Goal: Check status: Check status

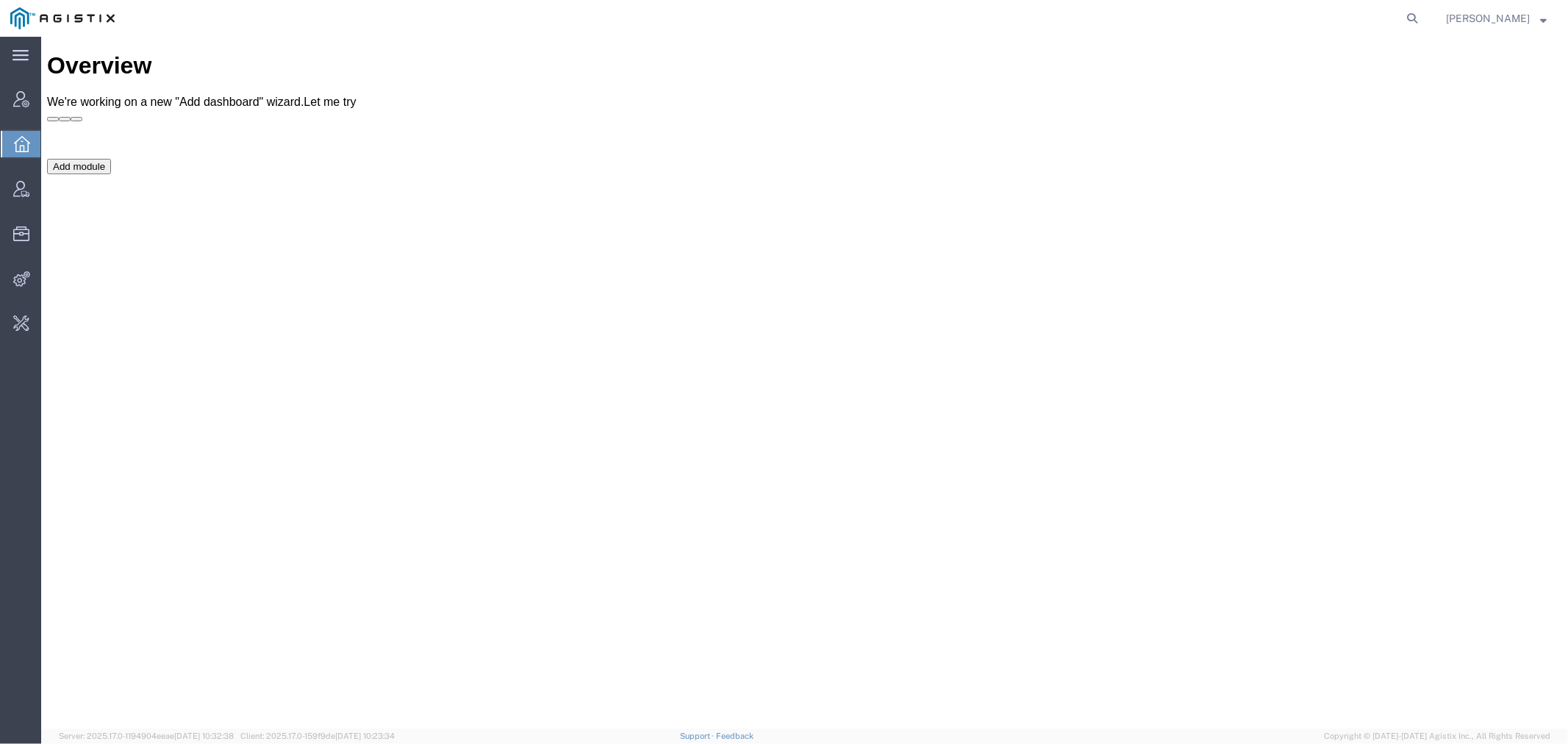
click at [1425, 16] on form at bounding box center [1413, 18] width 23 height 36
click at [1422, 16] on icon at bounding box center [1412, 18] width 21 height 21
paste input "56551874"
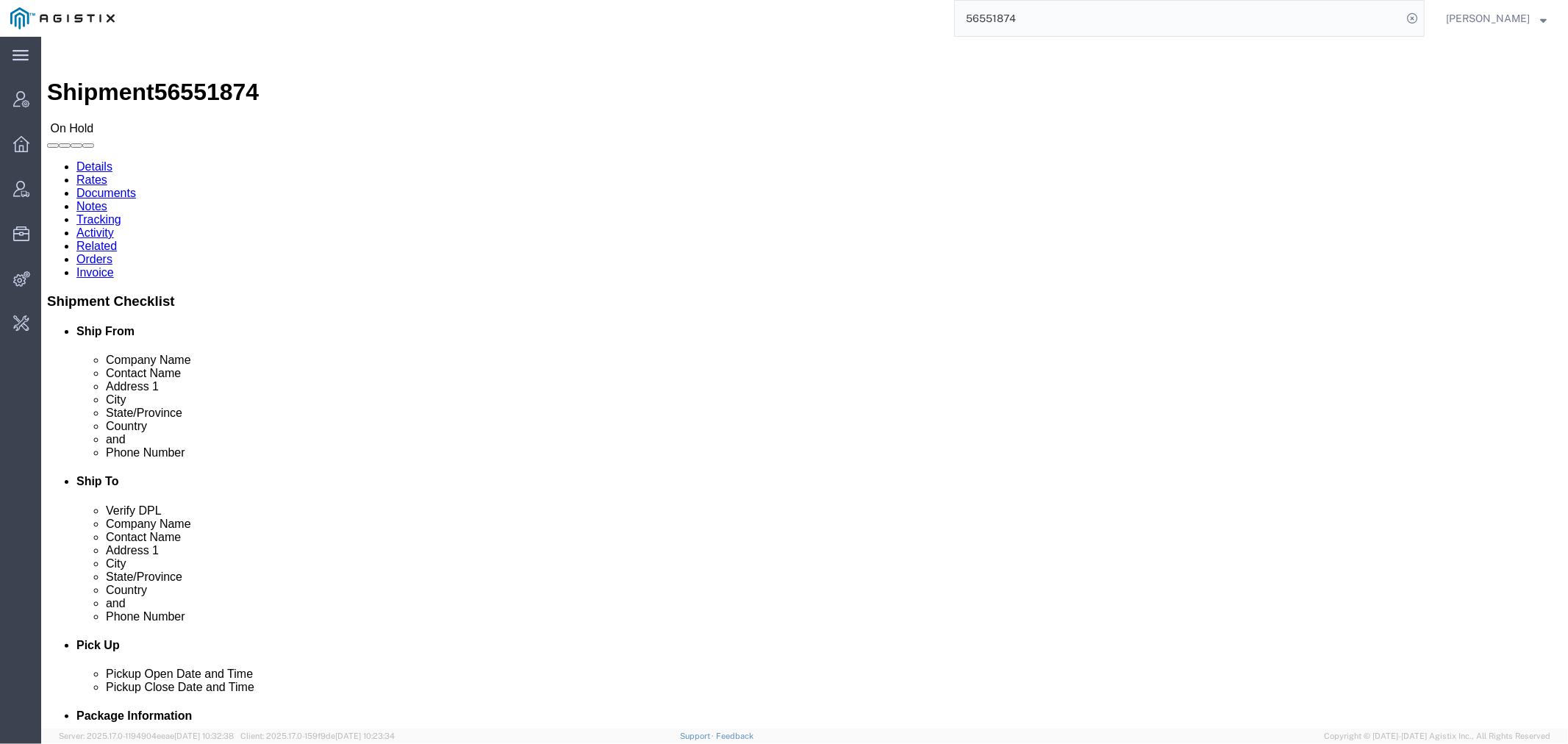
click link "Activity"
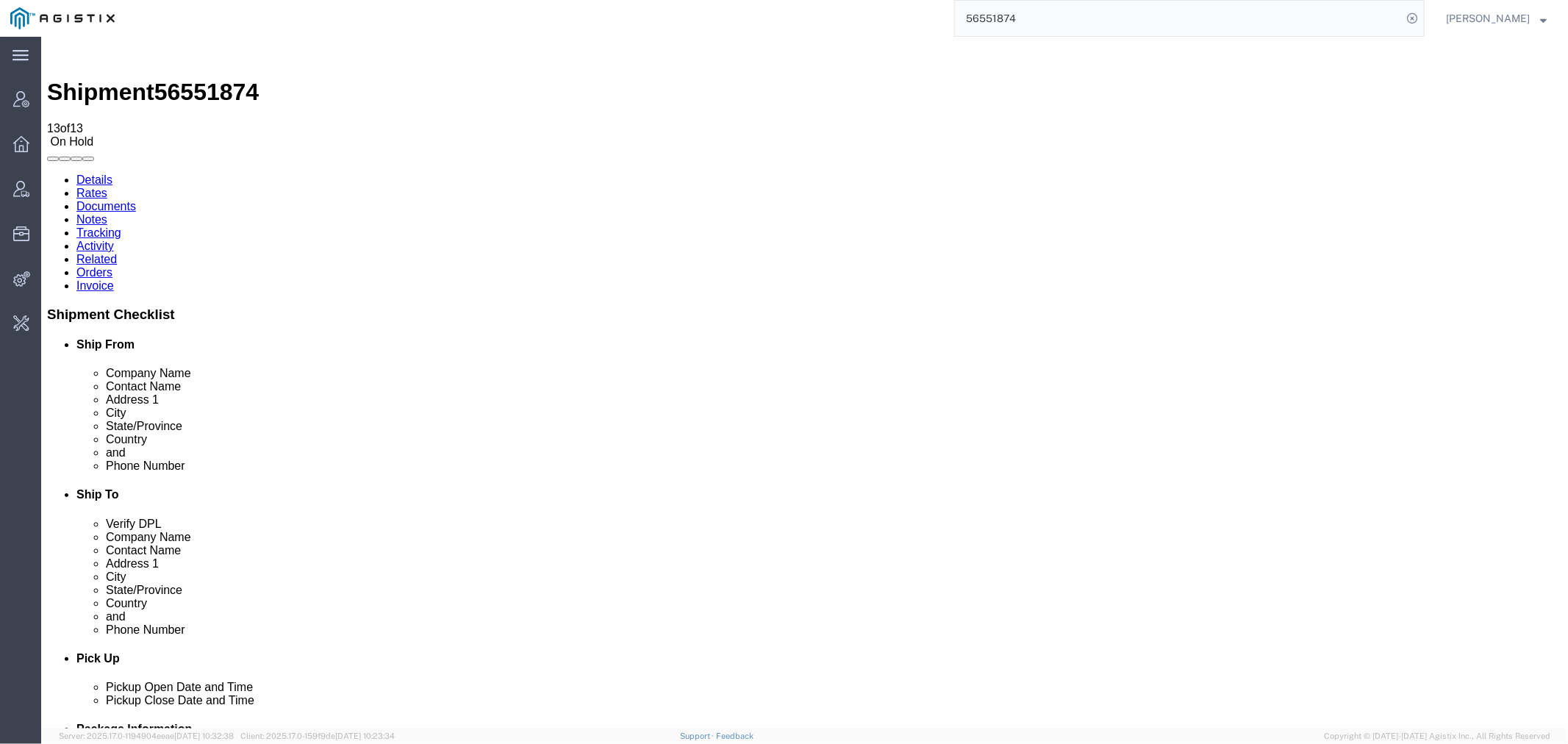
click at [81, 173] on link "Details" at bounding box center [94, 179] width 36 height 12
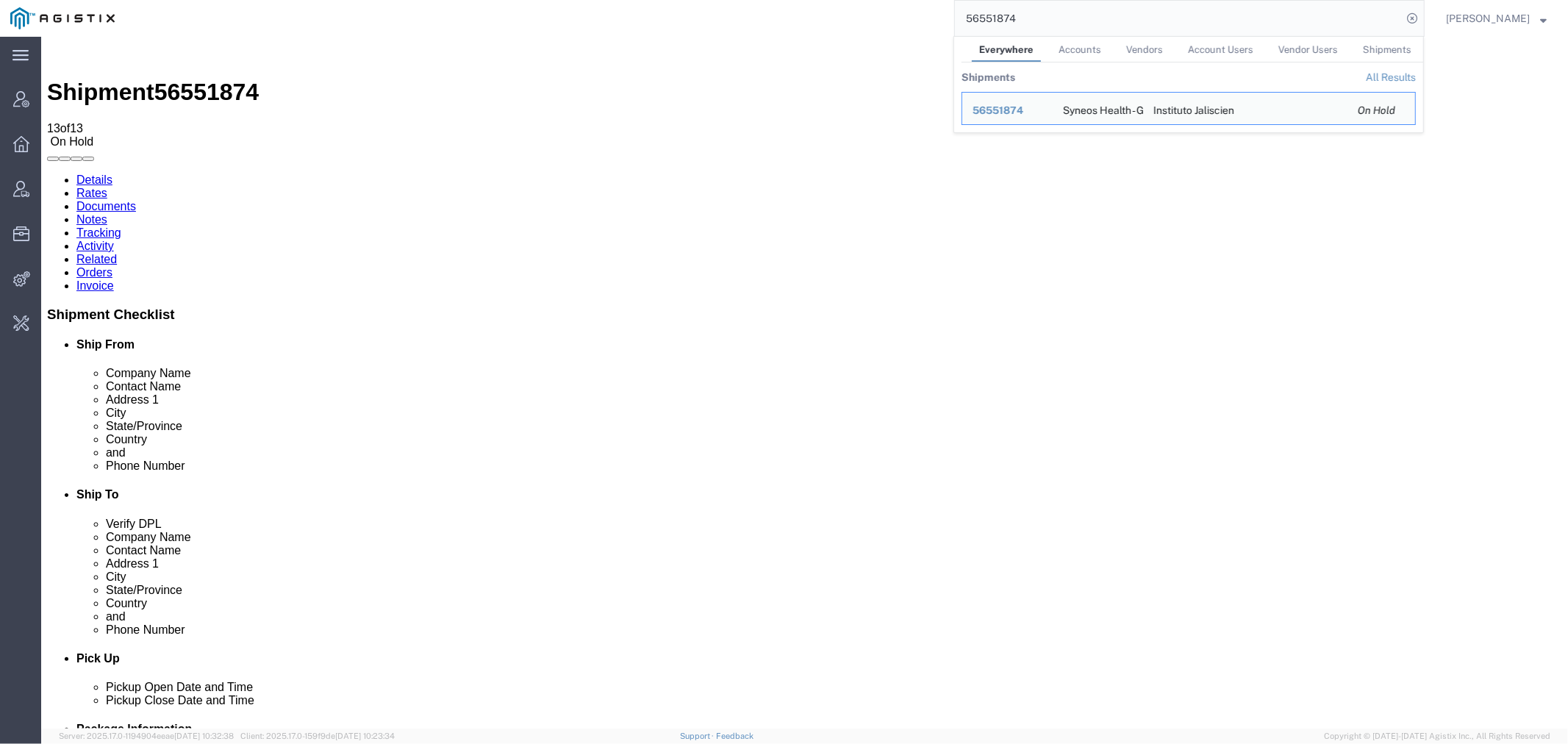
click at [1004, 13] on input "56551874" at bounding box center [1178, 18] width 447 height 36
paste input "23050"
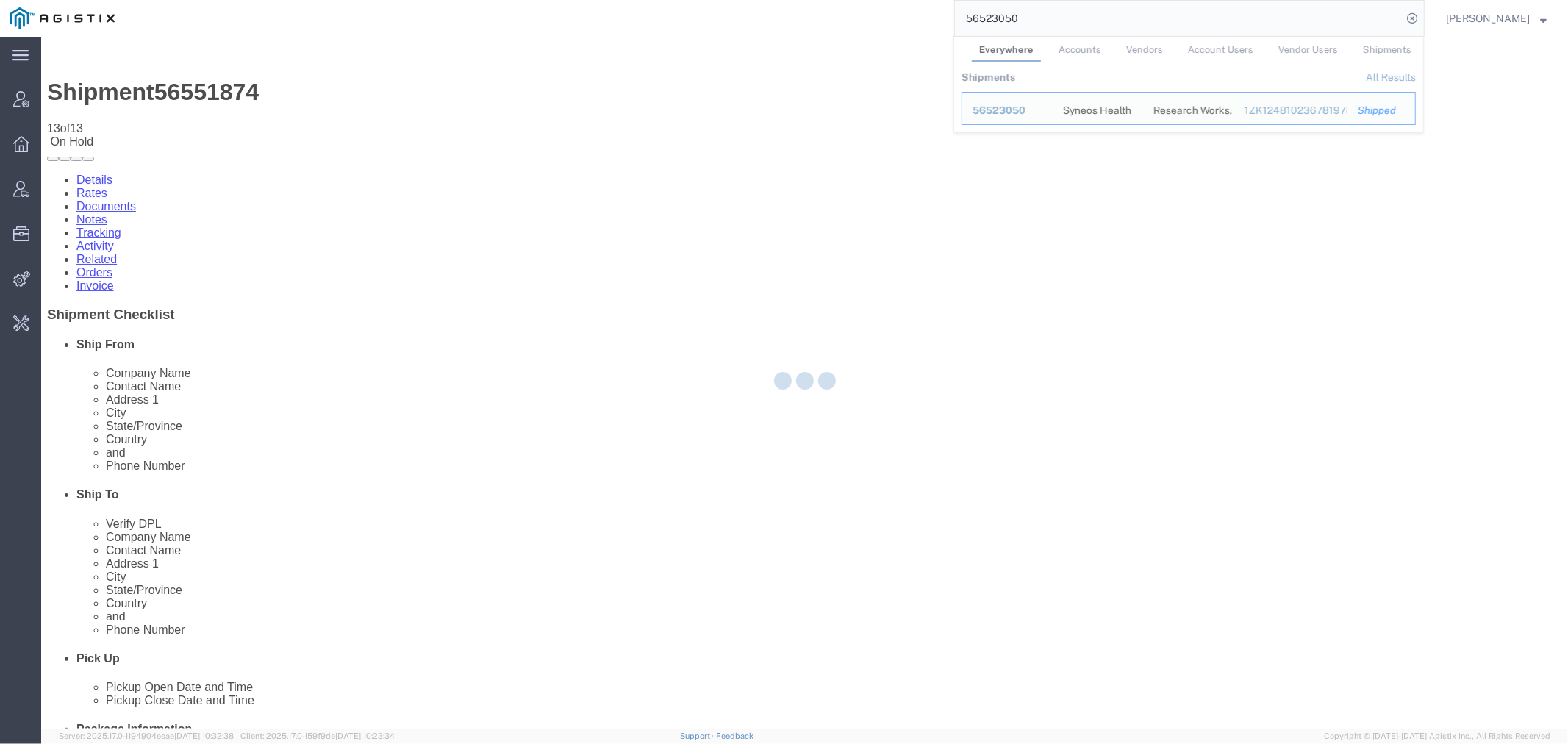
type input "56523050"
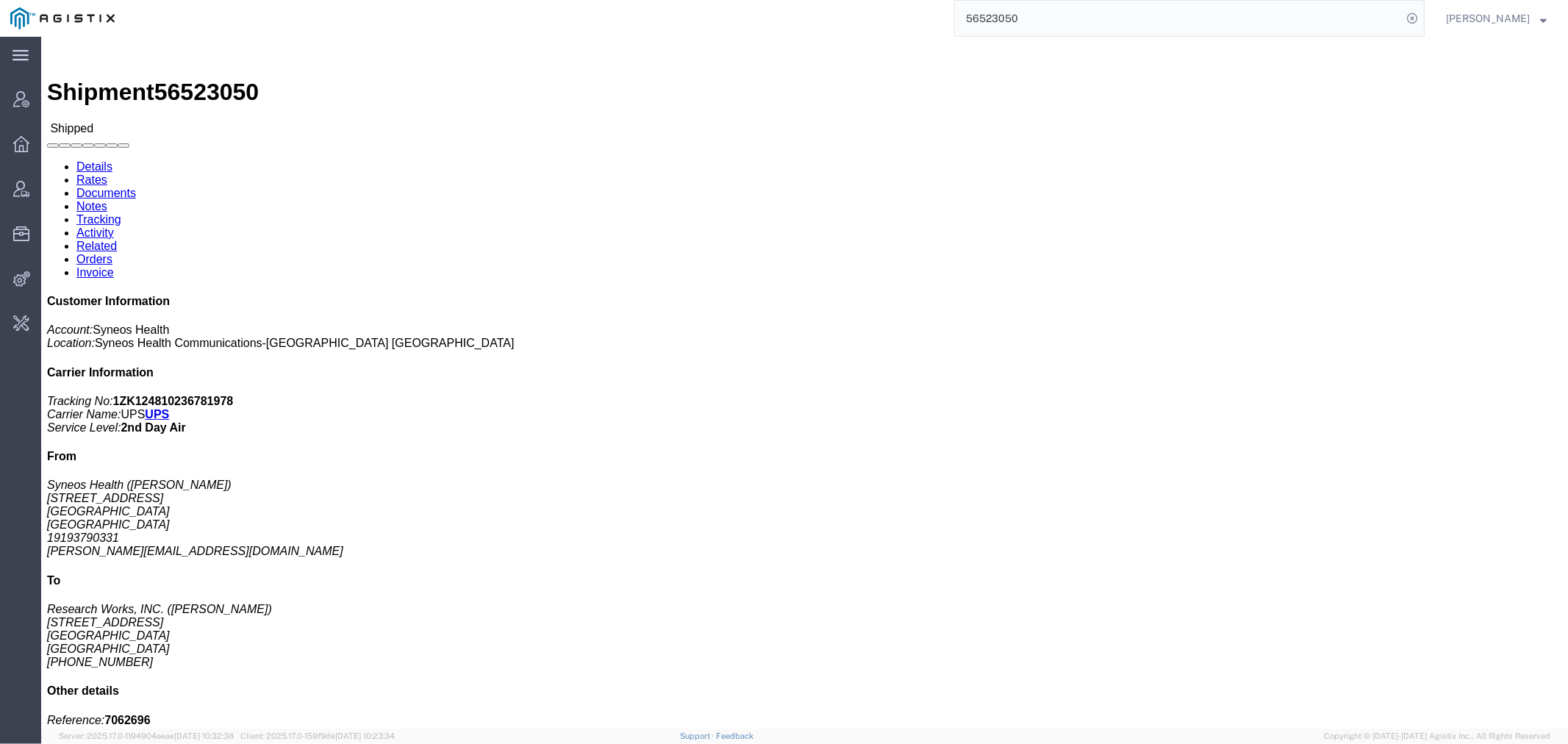
click link "Activity"
